Goal: Information Seeking & Learning: Learn about a topic

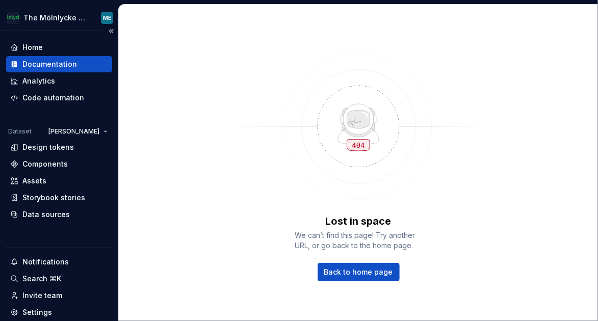
click at [57, 64] on div "Documentation" at bounding box center [49, 64] width 55 height 10
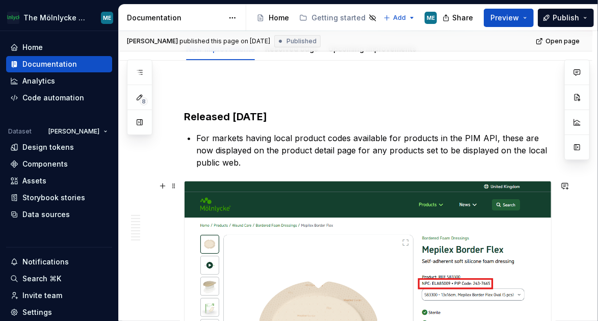
scroll to position [51, 0]
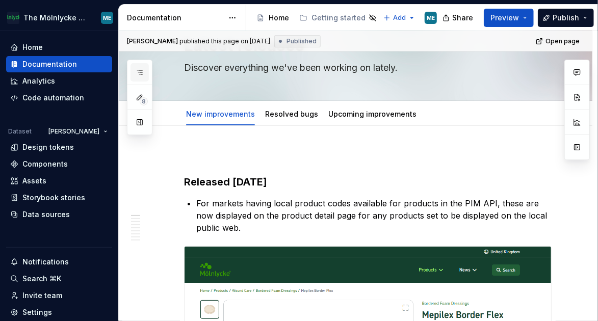
click at [133, 70] on button "button" at bounding box center [139, 72] width 18 height 18
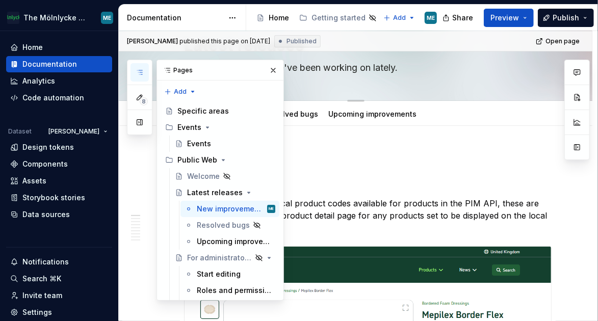
type textarea "*"
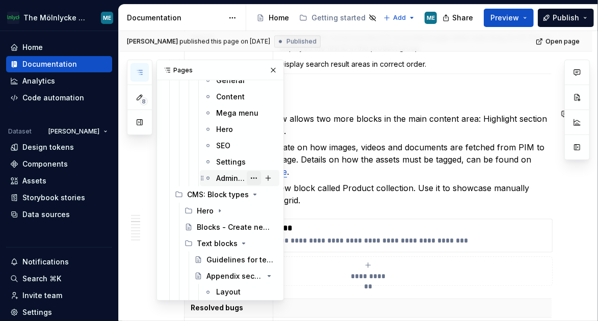
scroll to position [2359, 0]
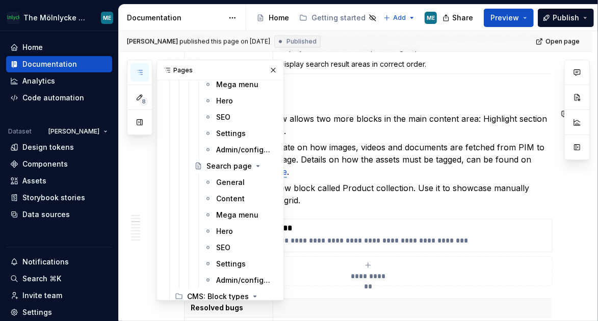
click at [555, 184] on div "[PERSON_NAME] published this page on [DATE] Published Open page Latest releases…" at bounding box center [358, 176] width 479 height 291
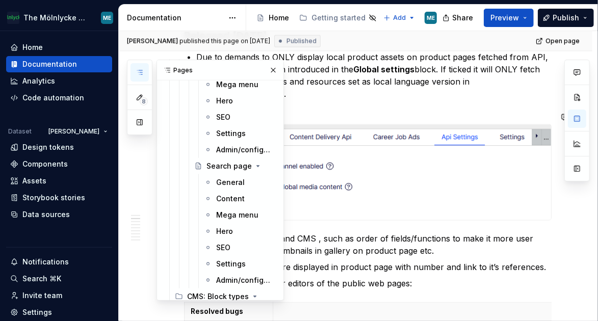
scroll to position [686, 0]
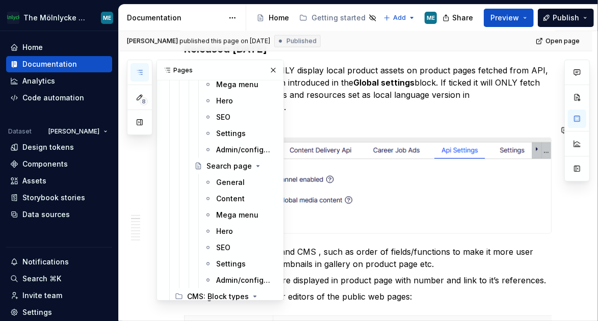
click at [388, 138] on div at bounding box center [367, 186] width 367 height 96
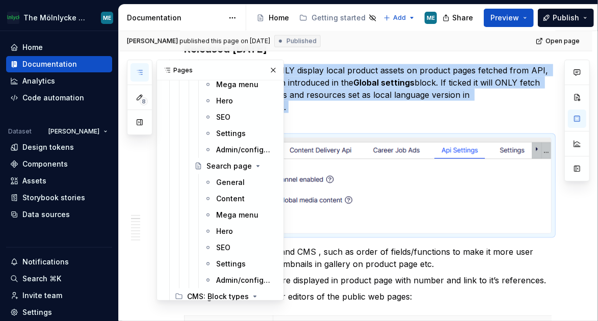
scroll to position [584, 0]
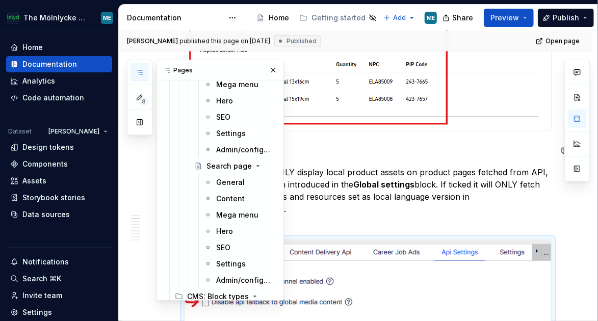
click at [466, 144] on h3 "Released [DATE]" at bounding box center [367, 151] width 367 height 14
click at [535, 210] on p "Due to demands to ONLY display local product assets on product pages fetched fr…" at bounding box center [373, 196] width 355 height 61
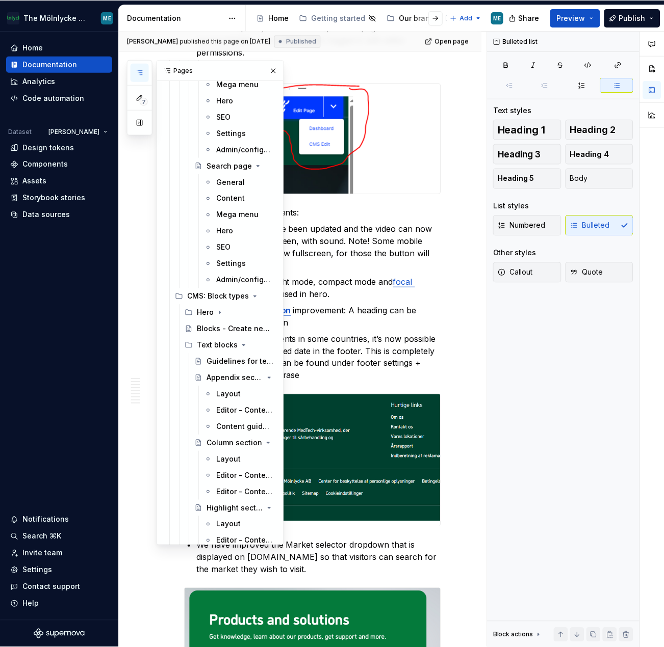
scroll to position [2167, 0]
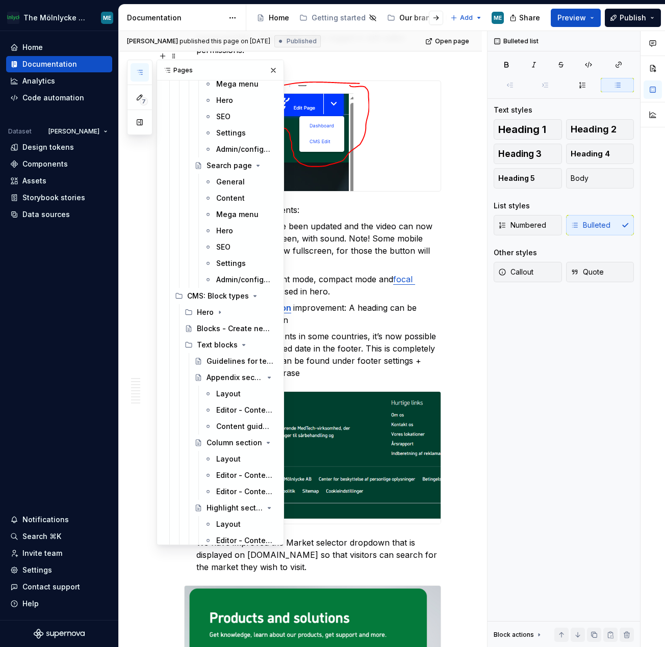
click at [468, 86] on div "Released [DATE] For markets having local product codes available for products i…" at bounding box center [300, 176] width 363 height 4333
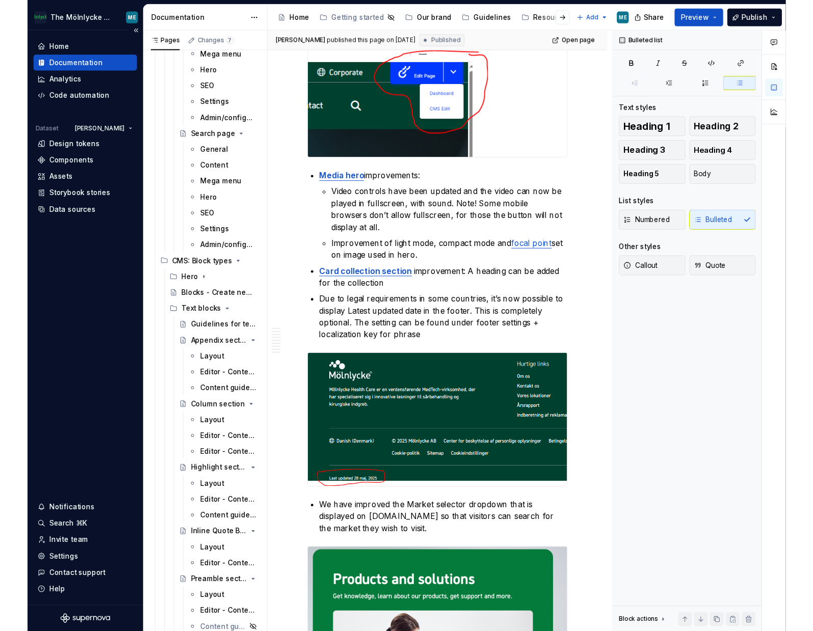
scroll to position [2165, 0]
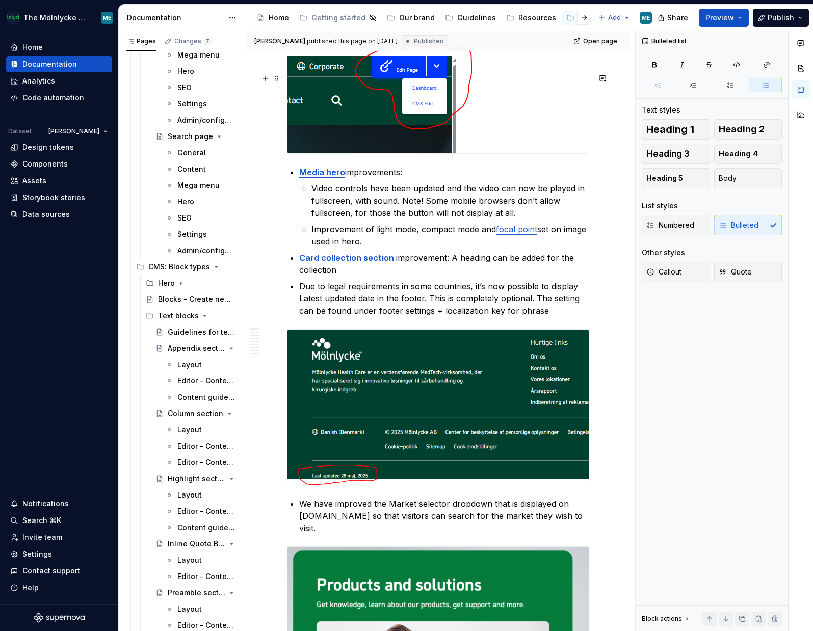
click at [597, 162] on div "Released [DATE] For markets having local product codes available for products i…" at bounding box center [438, 157] width 384 height 4290
type textarea "*"
